Goal: Task Accomplishment & Management: Manage account settings

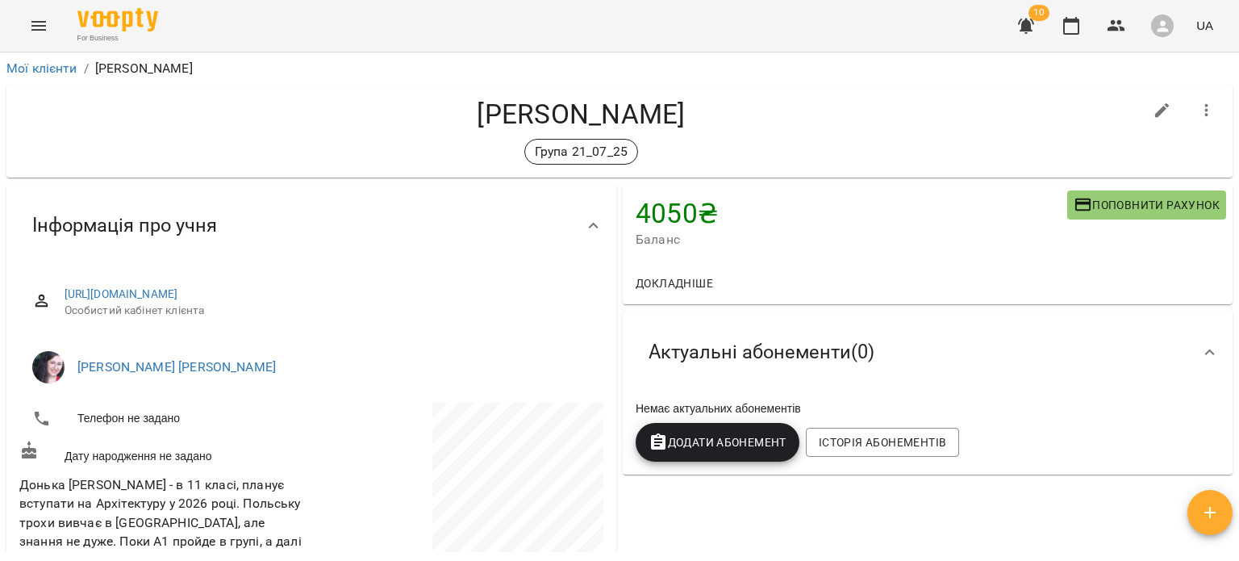
scroll to position [15, 0]
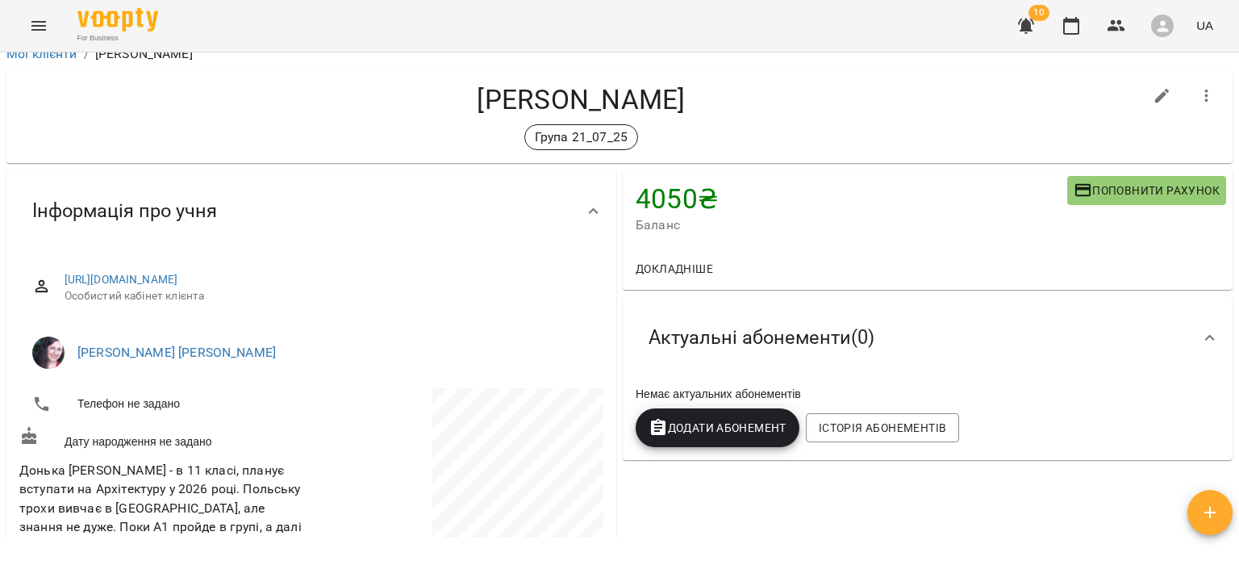
click at [1025, 15] on button "button" at bounding box center [1026, 25] width 39 height 39
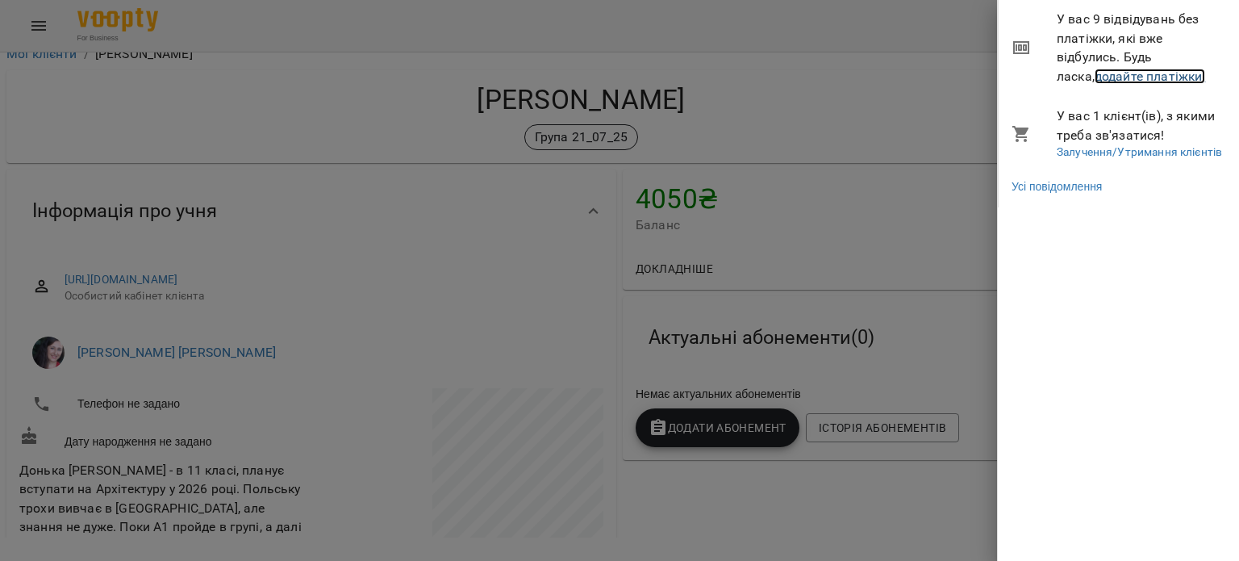
click at [1095, 77] on link "додайте платіжки!" at bounding box center [1150, 76] width 111 height 15
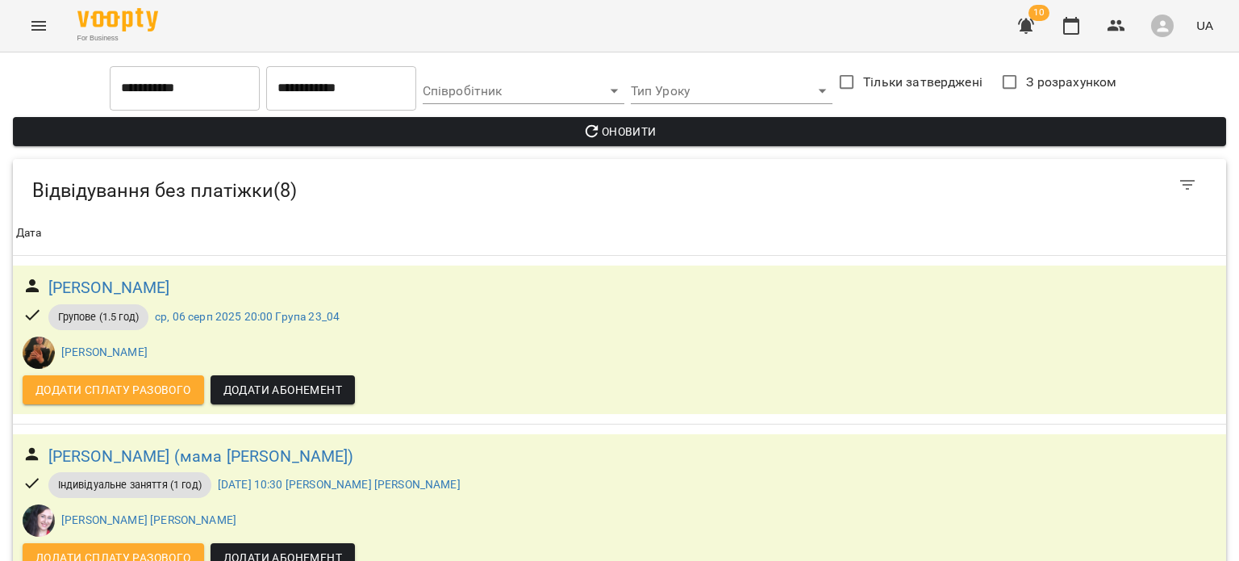
scroll to position [992, 0]
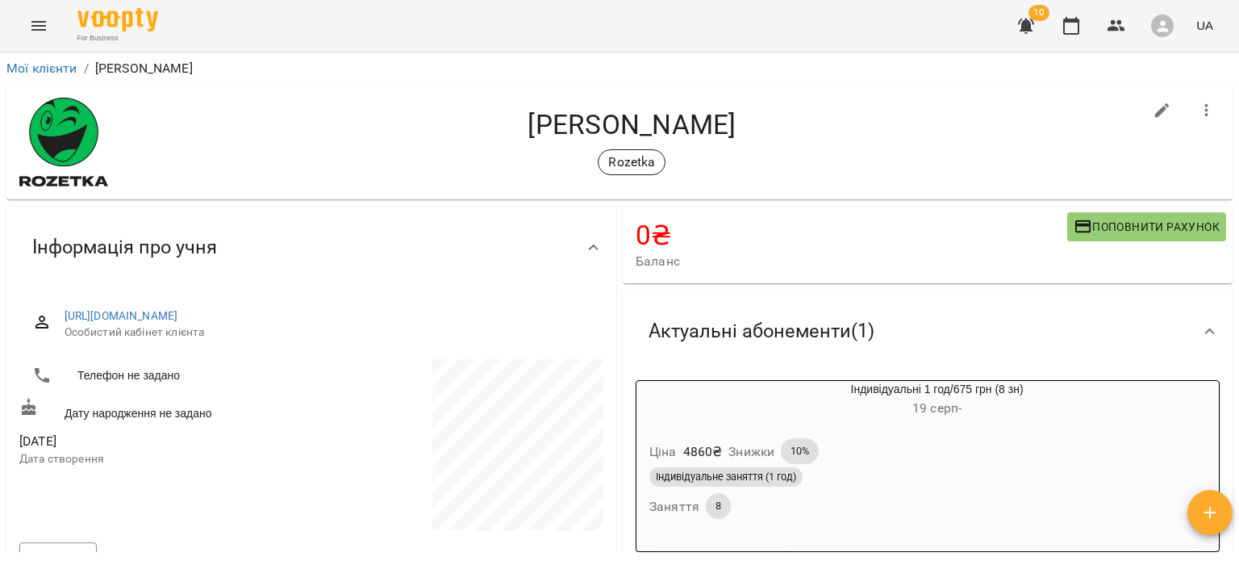
click at [871, 425] on div "Ціна 4860 ₴ Знижки 10% Індивідуальне заняття (1 год) Заняття 8" at bounding box center [898, 481] width 530 height 119
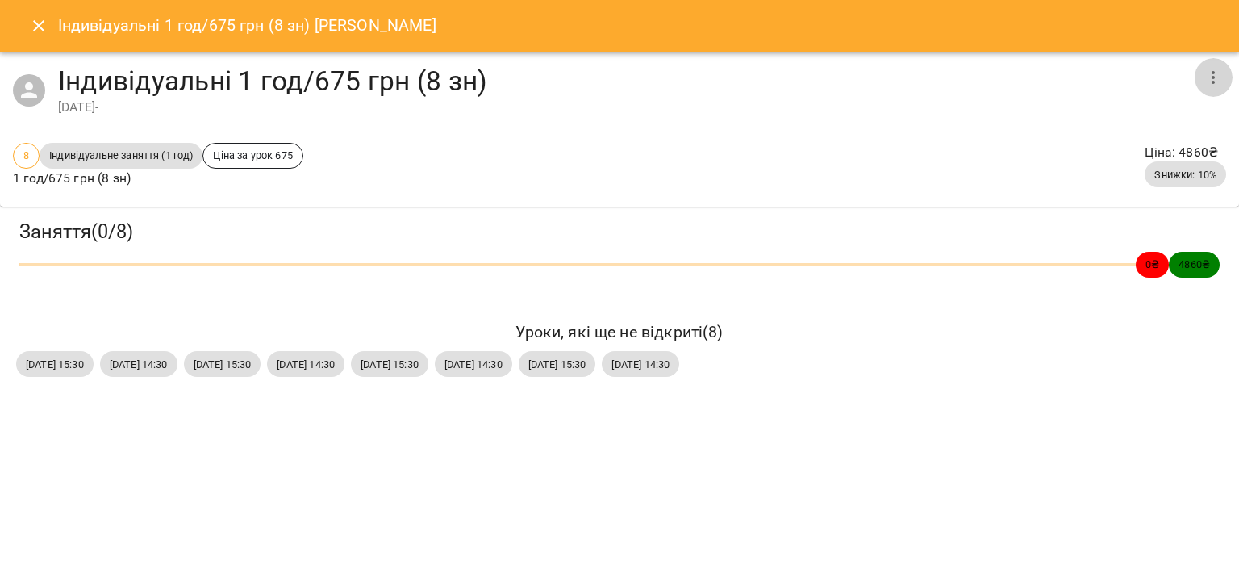
click at [1209, 80] on icon "button" at bounding box center [1213, 77] width 19 height 19
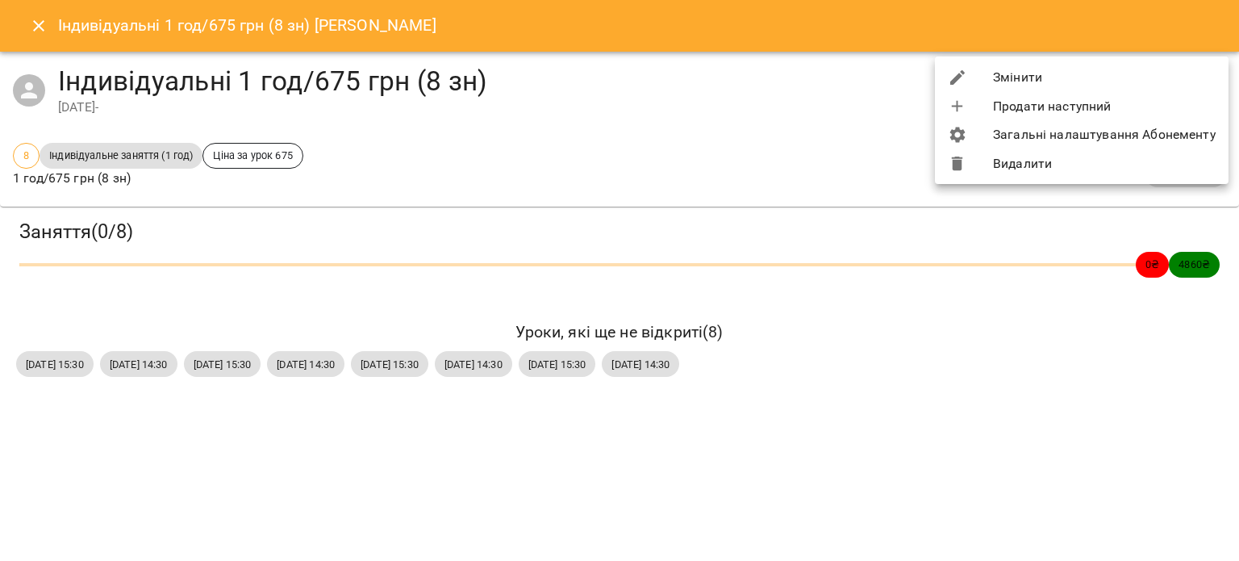
click at [1185, 83] on li "Змінити" at bounding box center [1082, 77] width 294 height 29
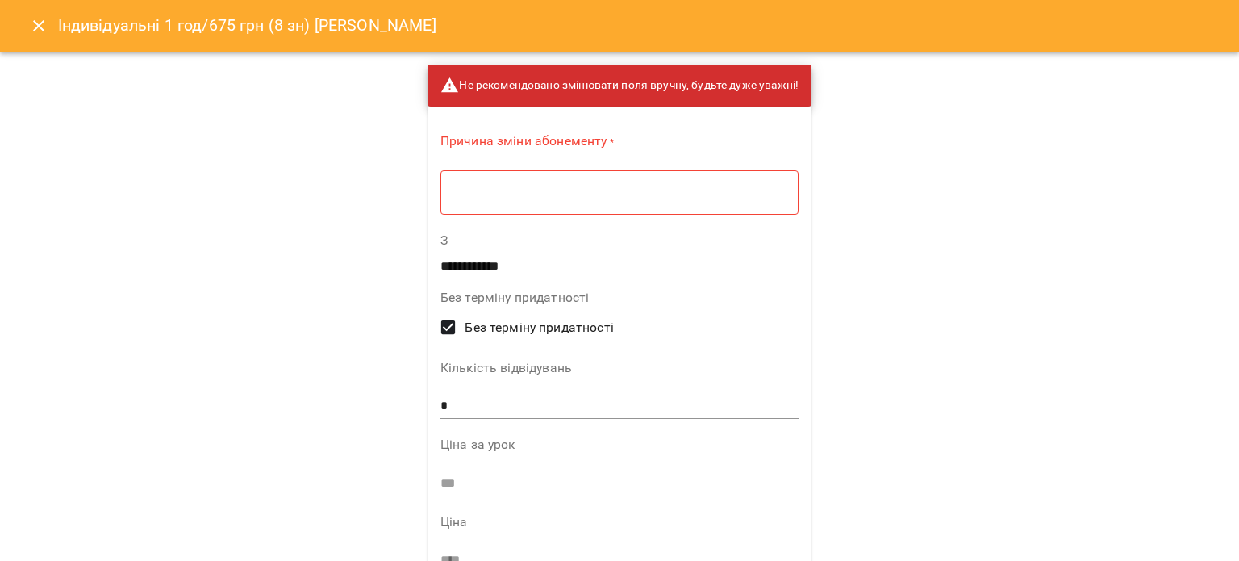
click at [705, 199] on textarea at bounding box center [620, 192] width 336 height 15
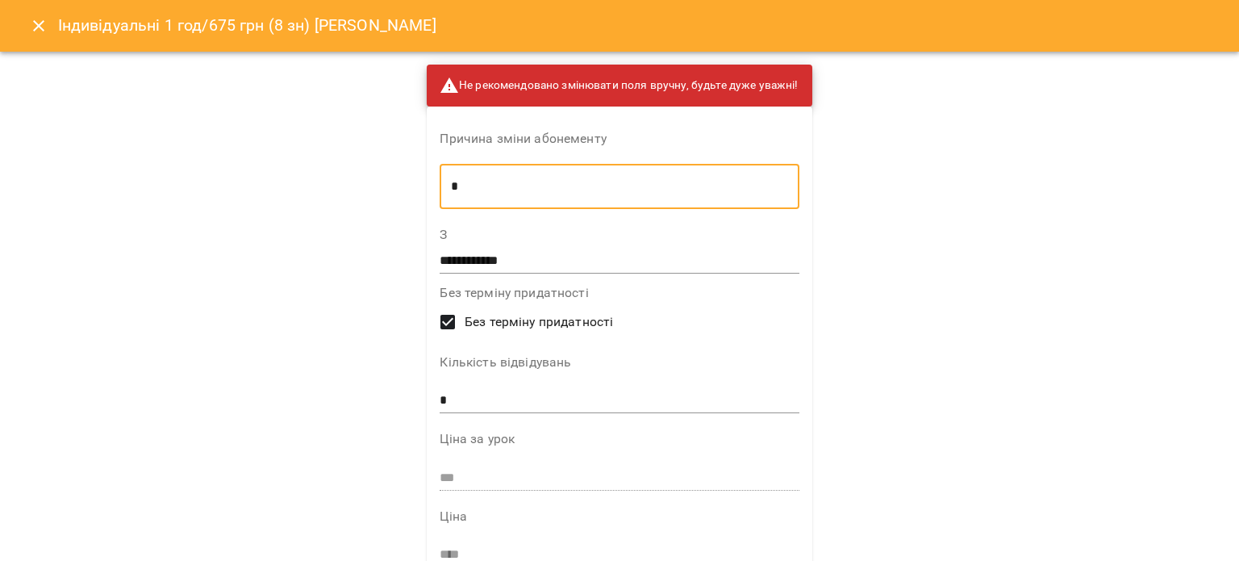
type textarea "*"
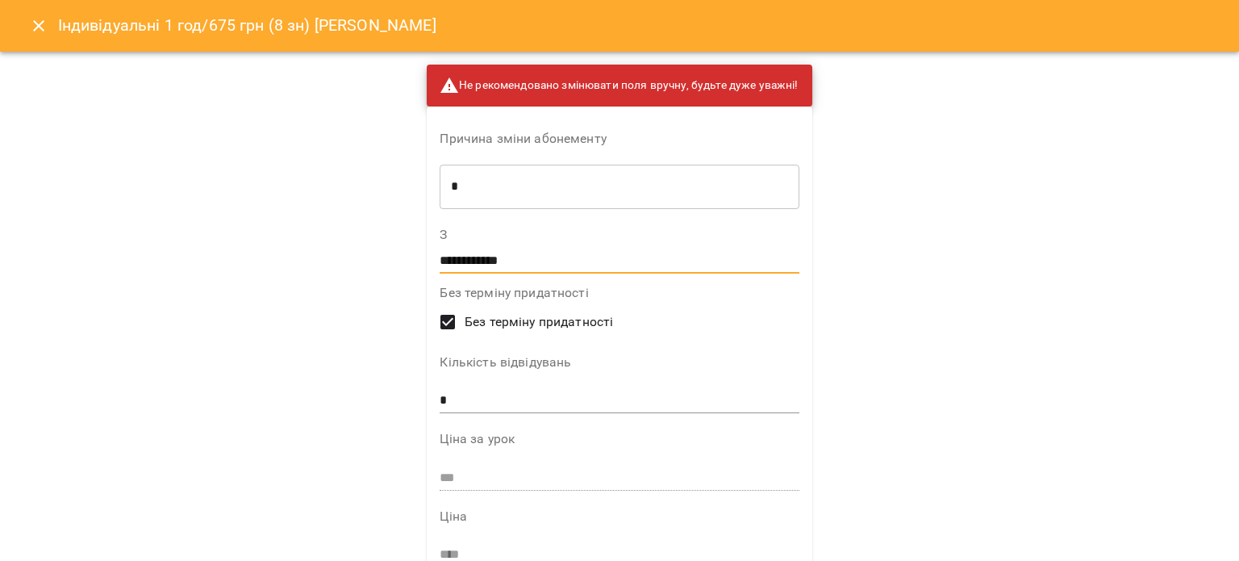
click at [552, 262] on input "**********" at bounding box center [619, 261] width 359 height 26
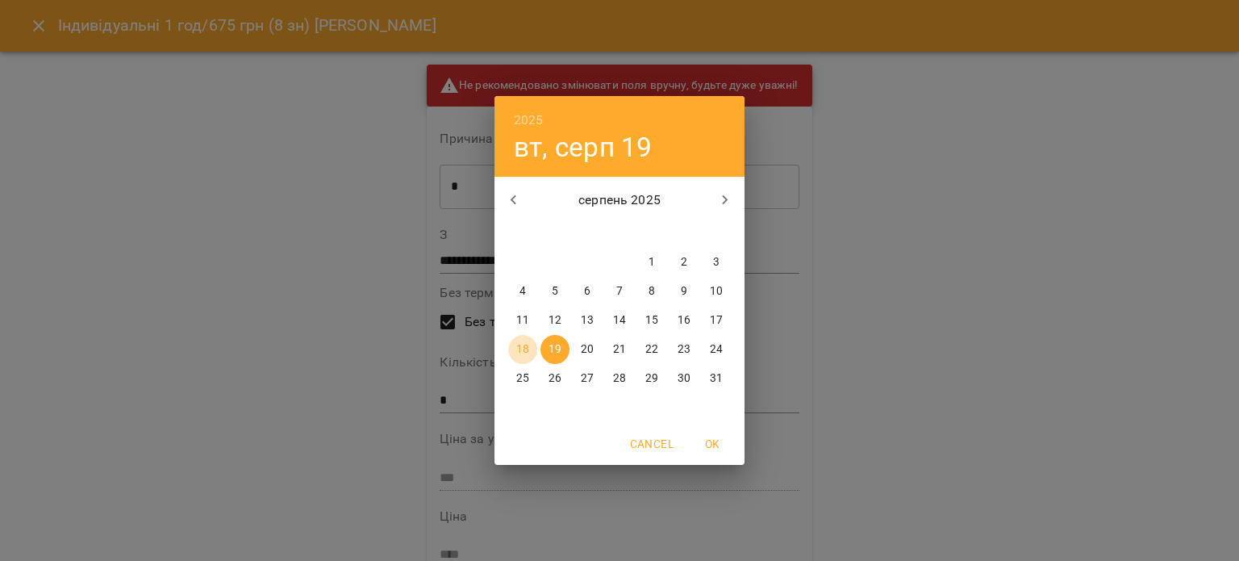
click at [529, 347] on p "18" at bounding box center [522, 349] width 13 height 16
type input "**********"
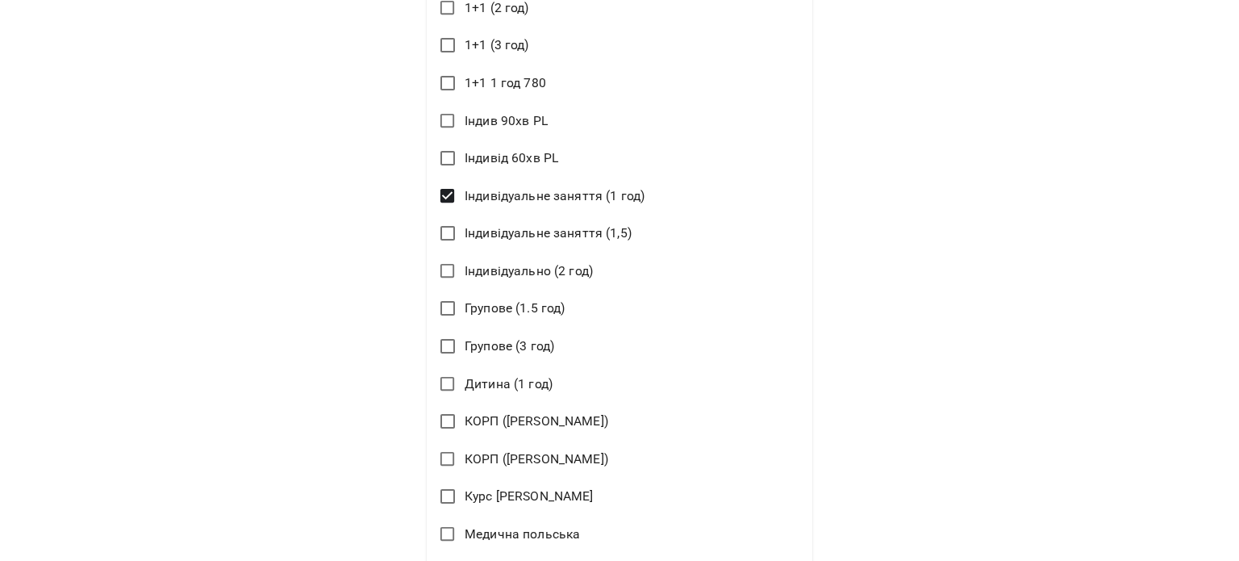
scroll to position [871, 0]
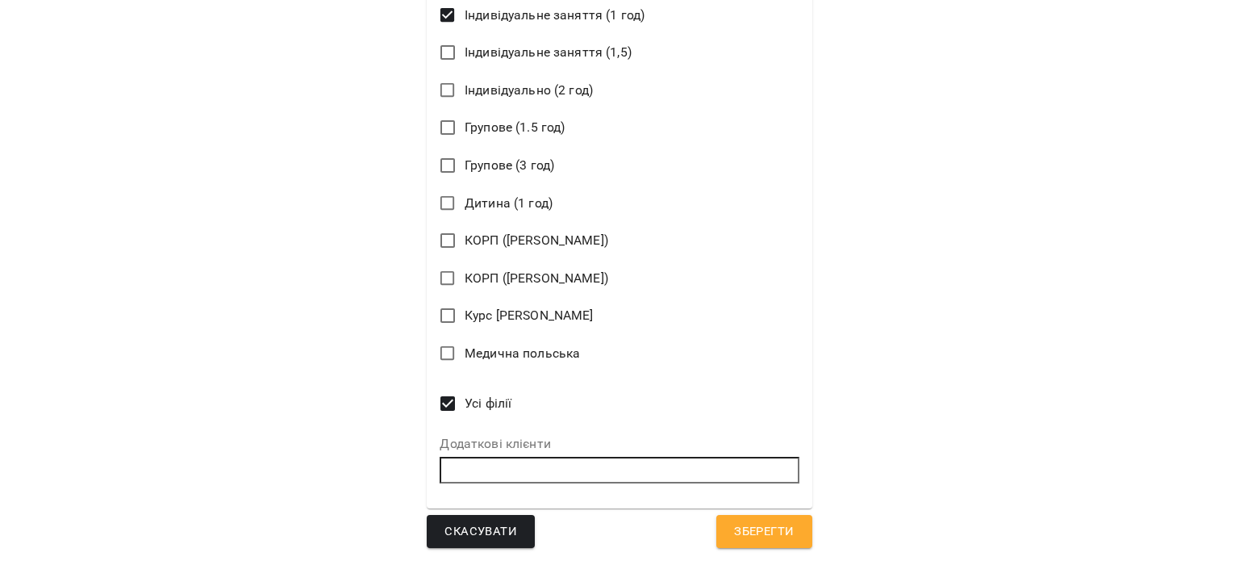
click at [772, 539] on span "Зберегти" at bounding box center [764, 531] width 60 height 21
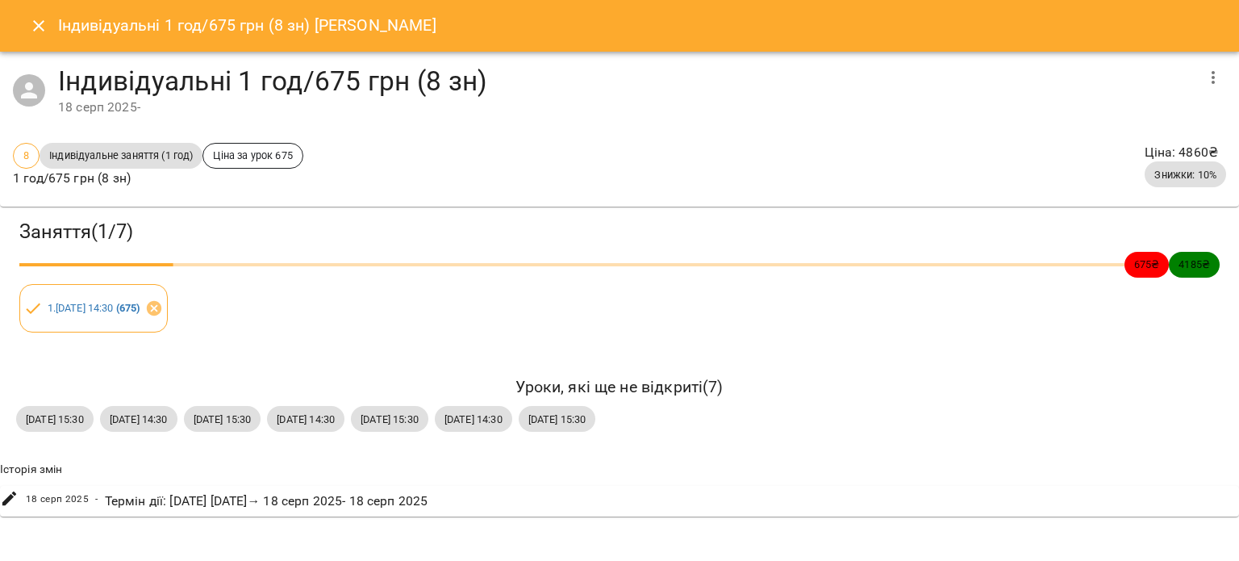
click at [19, 23] on button "Close" at bounding box center [38, 25] width 39 height 39
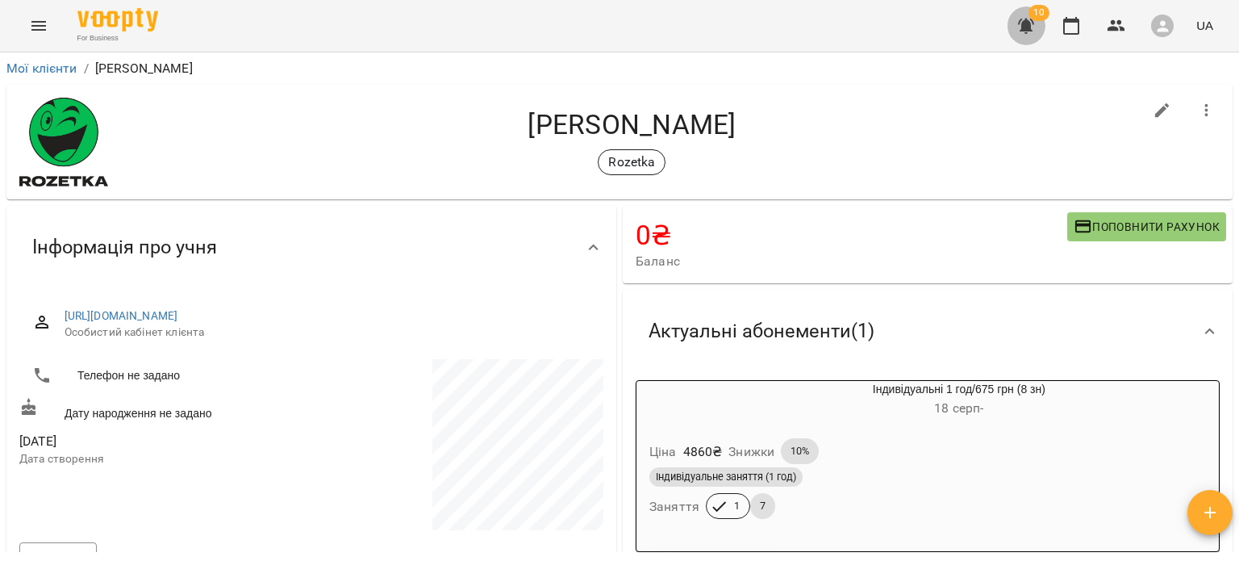
click at [1018, 36] on button "button" at bounding box center [1026, 25] width 39 height 39
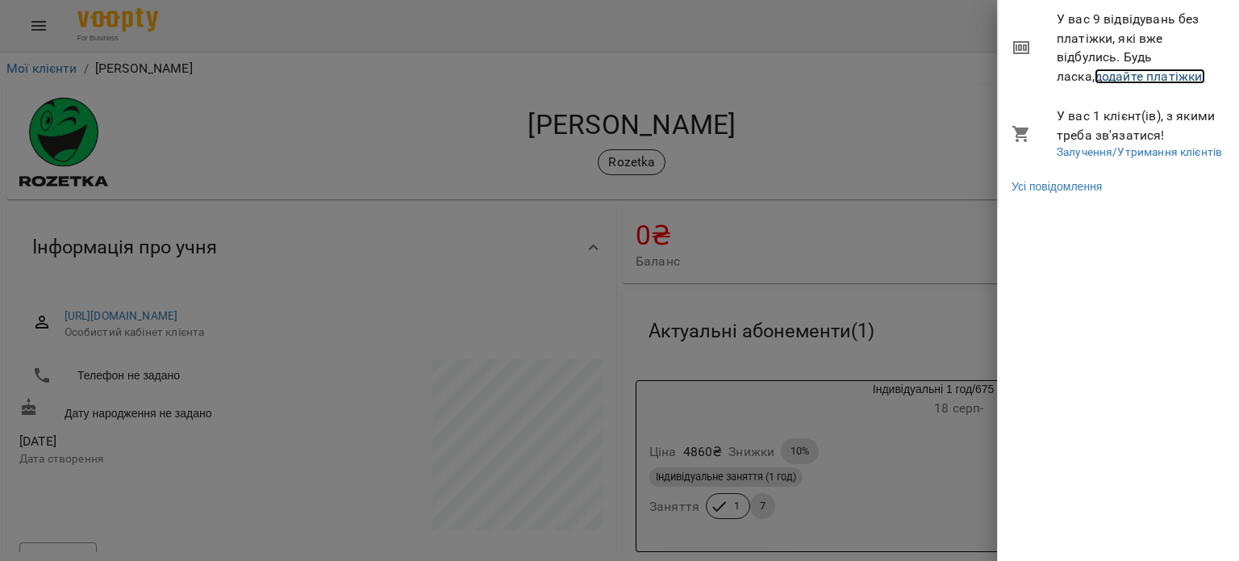
click at [1101, 79] on link "додайте платіжки!" at bounding box center [1150, 76] width 111 height 15
